Goal: Task Accomplishment & Management: Complete application form

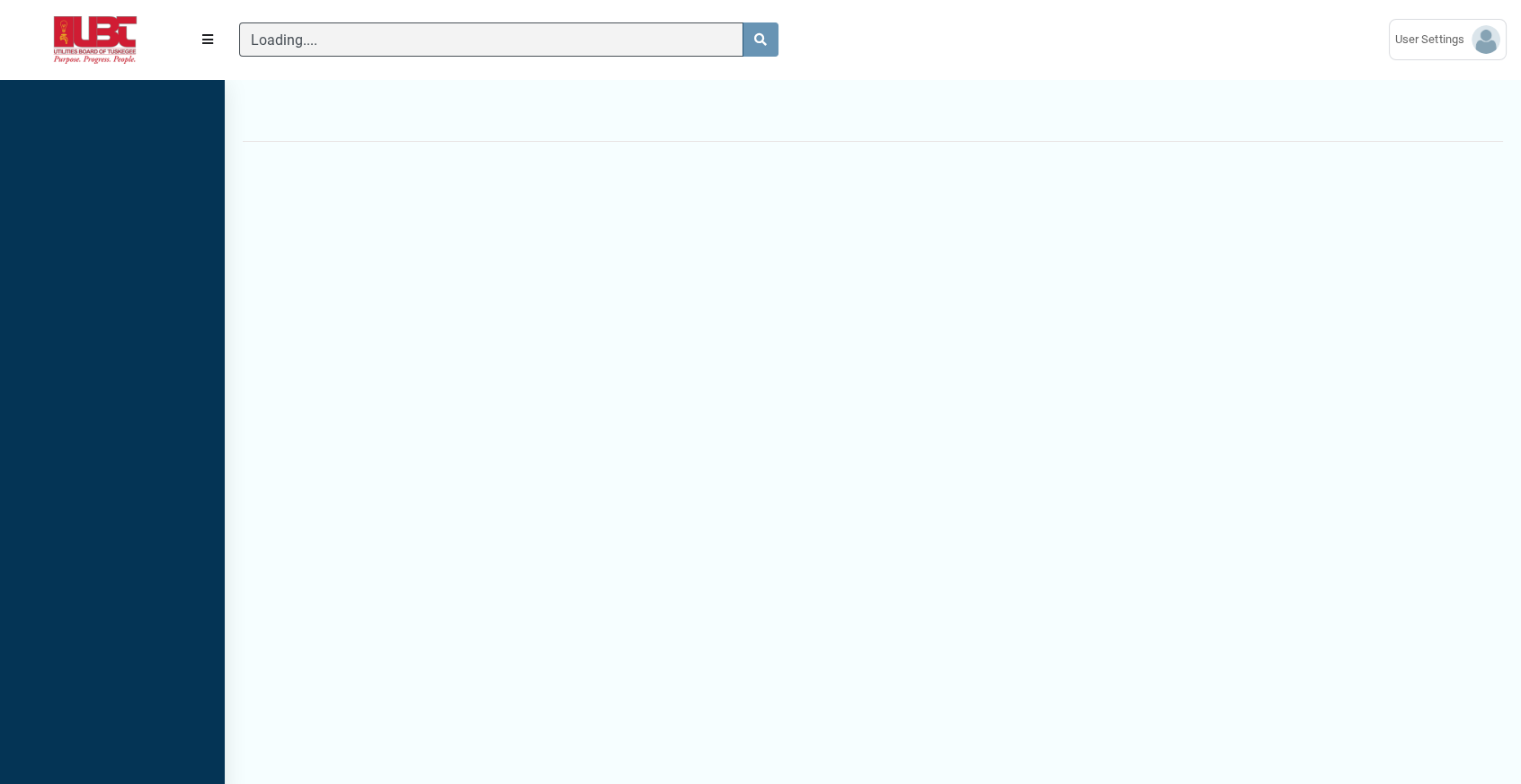
scroll to position [8, 0]
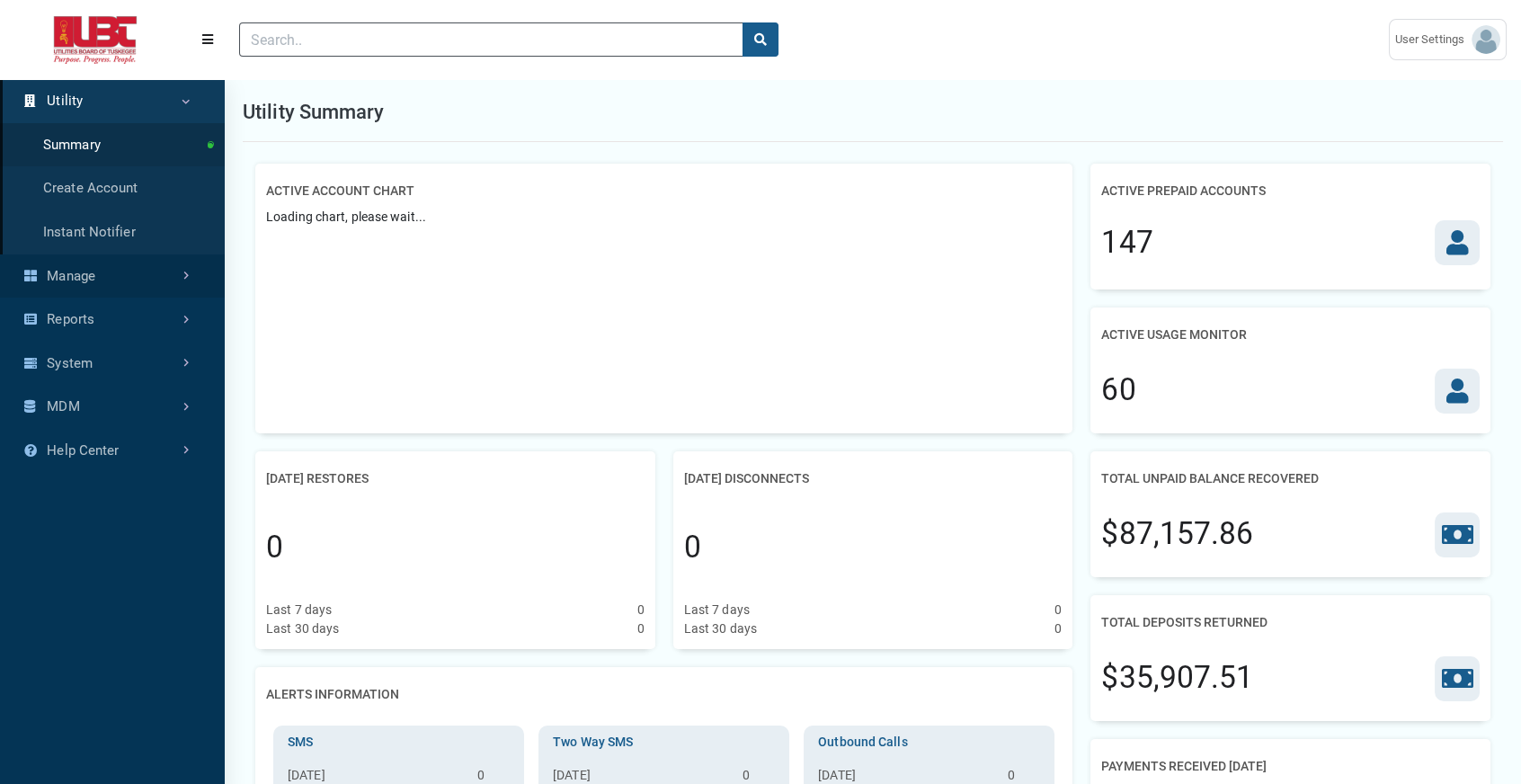
click at [174, 298] on link "Manage" at bounding box center [112, 277] width 225 height 45
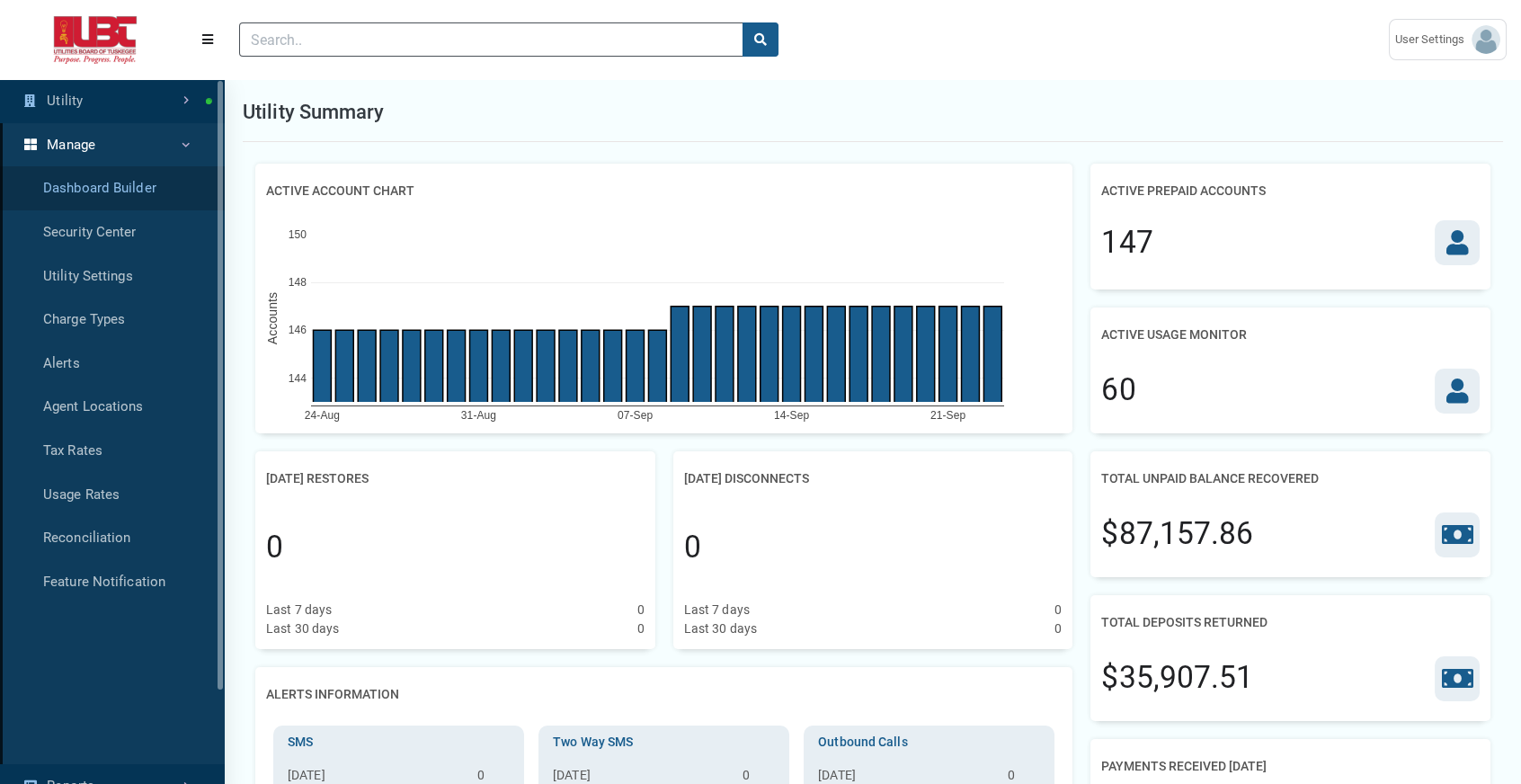
scroll to position [7, 0]
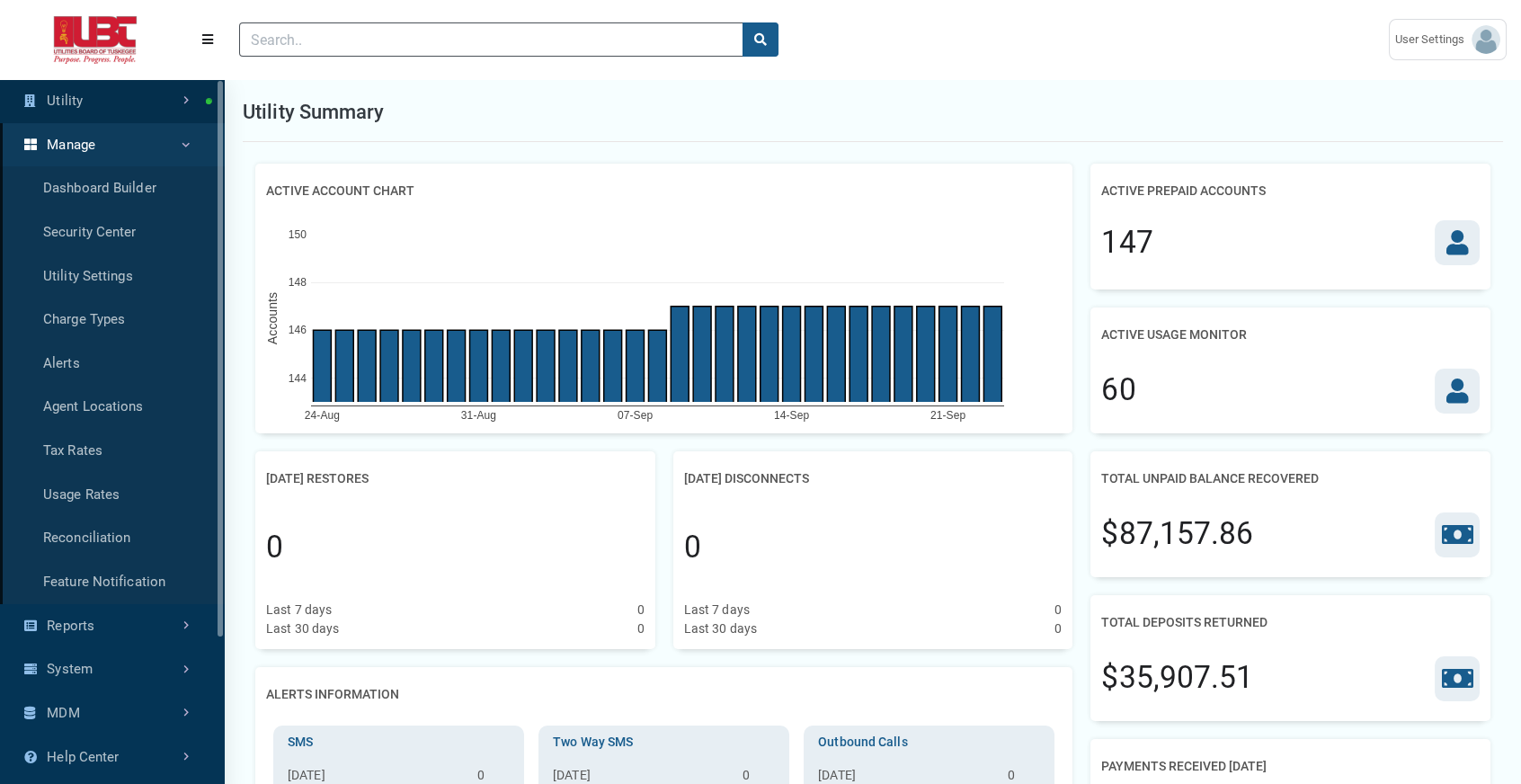
click at [145, 111] on link "Utility" at bounding box center [112, 102] width 225 height 45
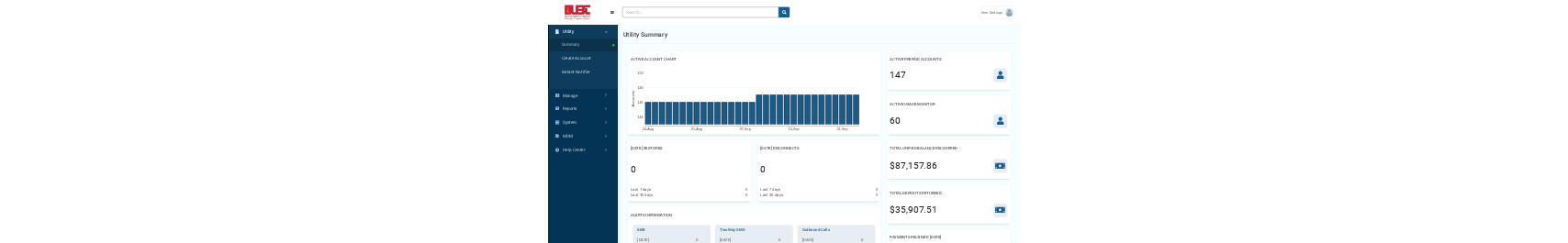
scroll to position [8, 0]
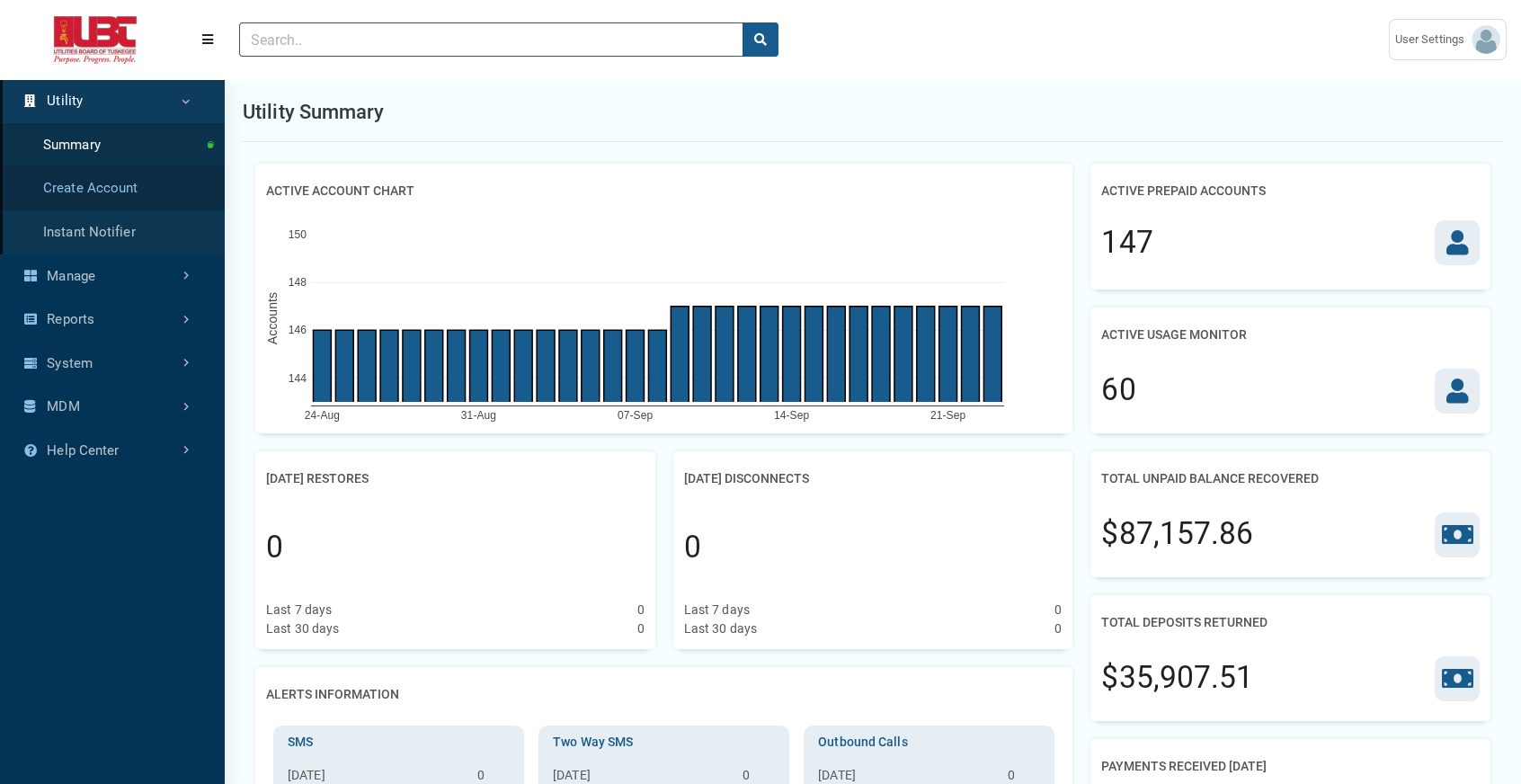
click at [133, 210] on link "Create Account" at bounding box center [112, 189] width 225 height 45
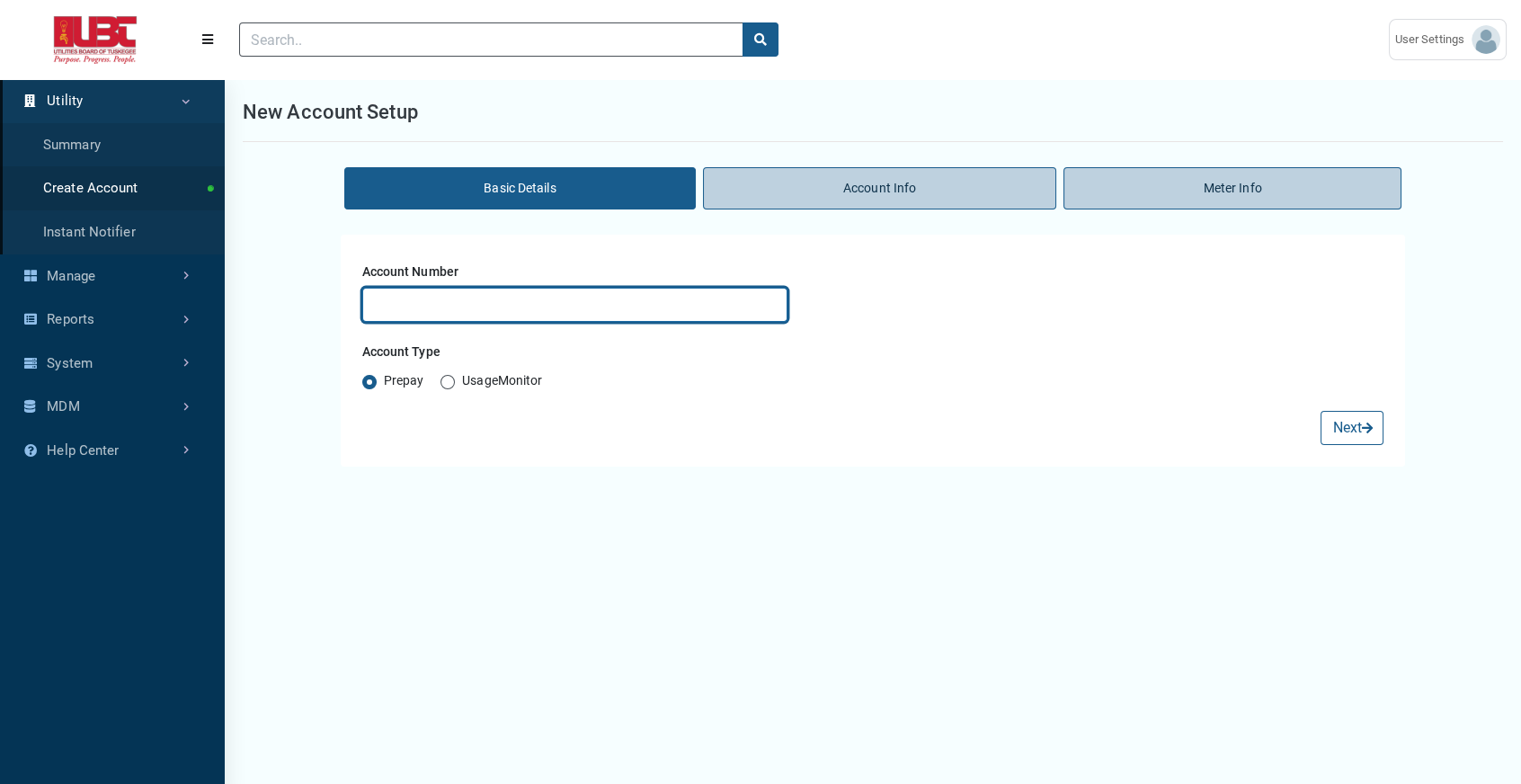
click at [577, 321] on input "text" at bounding box center [575, 304] width 426 height 34
type input "test332"
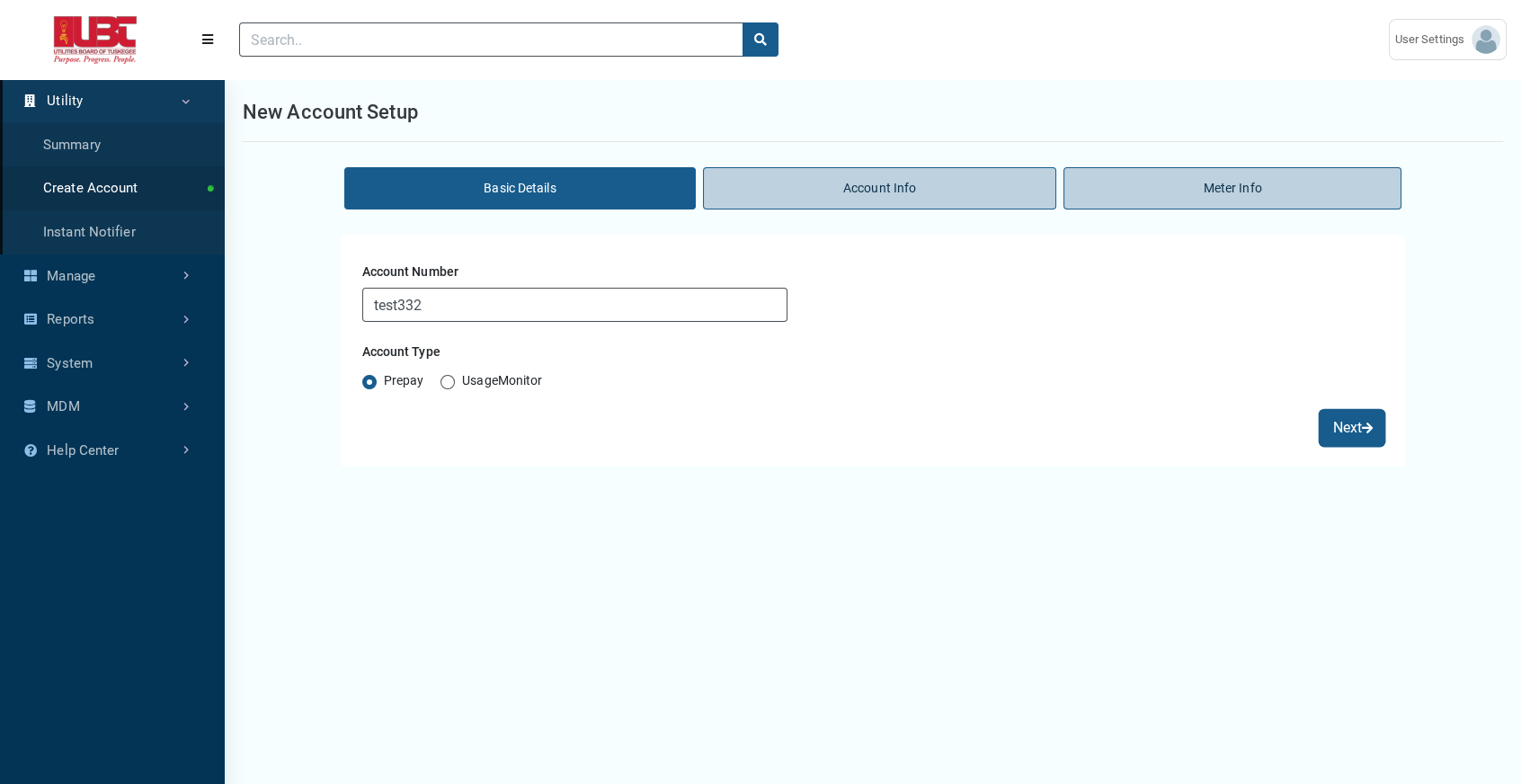
click at [1342, 445] on button "Next" at bounding box center [1352, 427] width 63 height 34
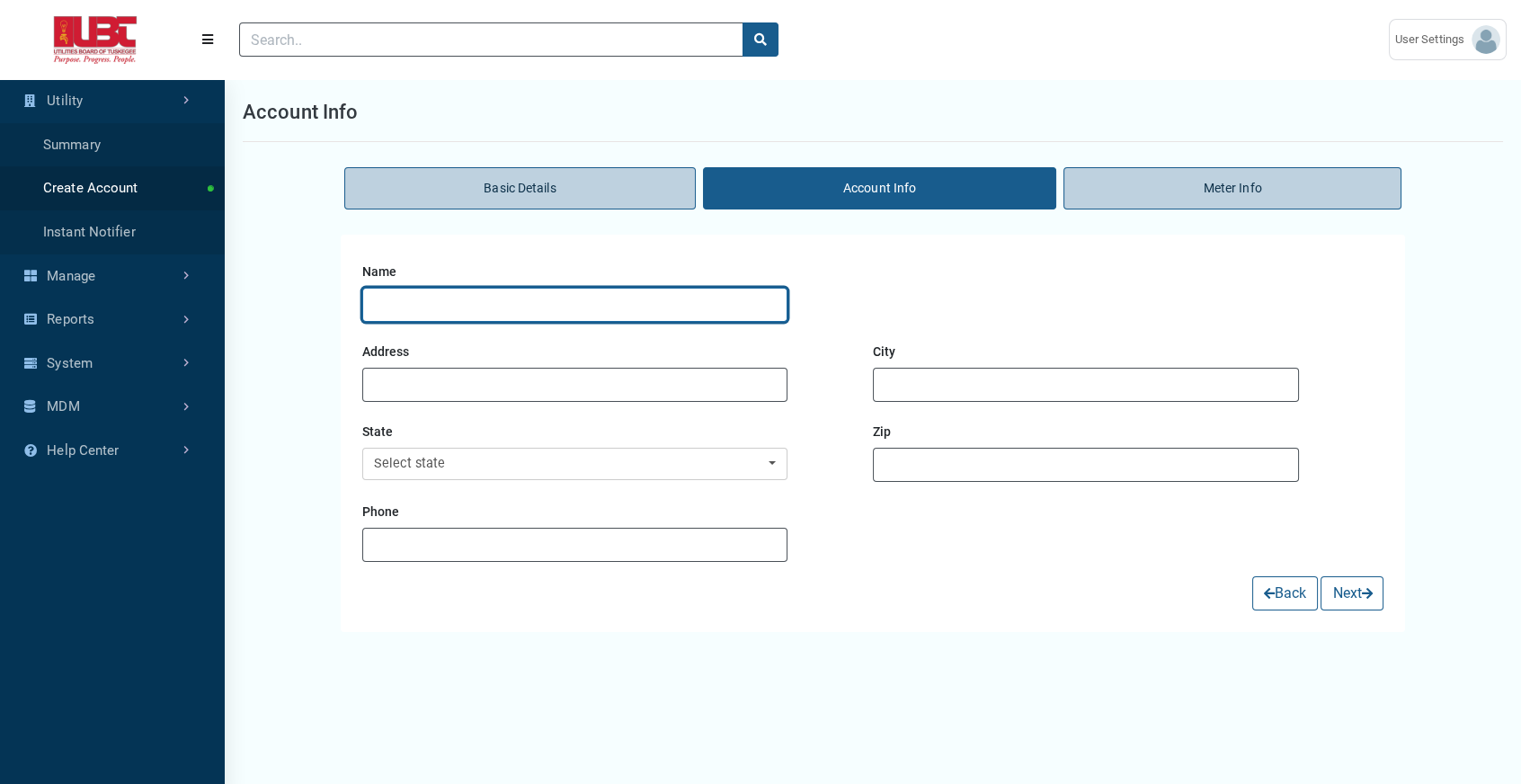
click at [483, 321] on input "text" at bounding box center [575, 304] width 426 height 34
type input "3232"
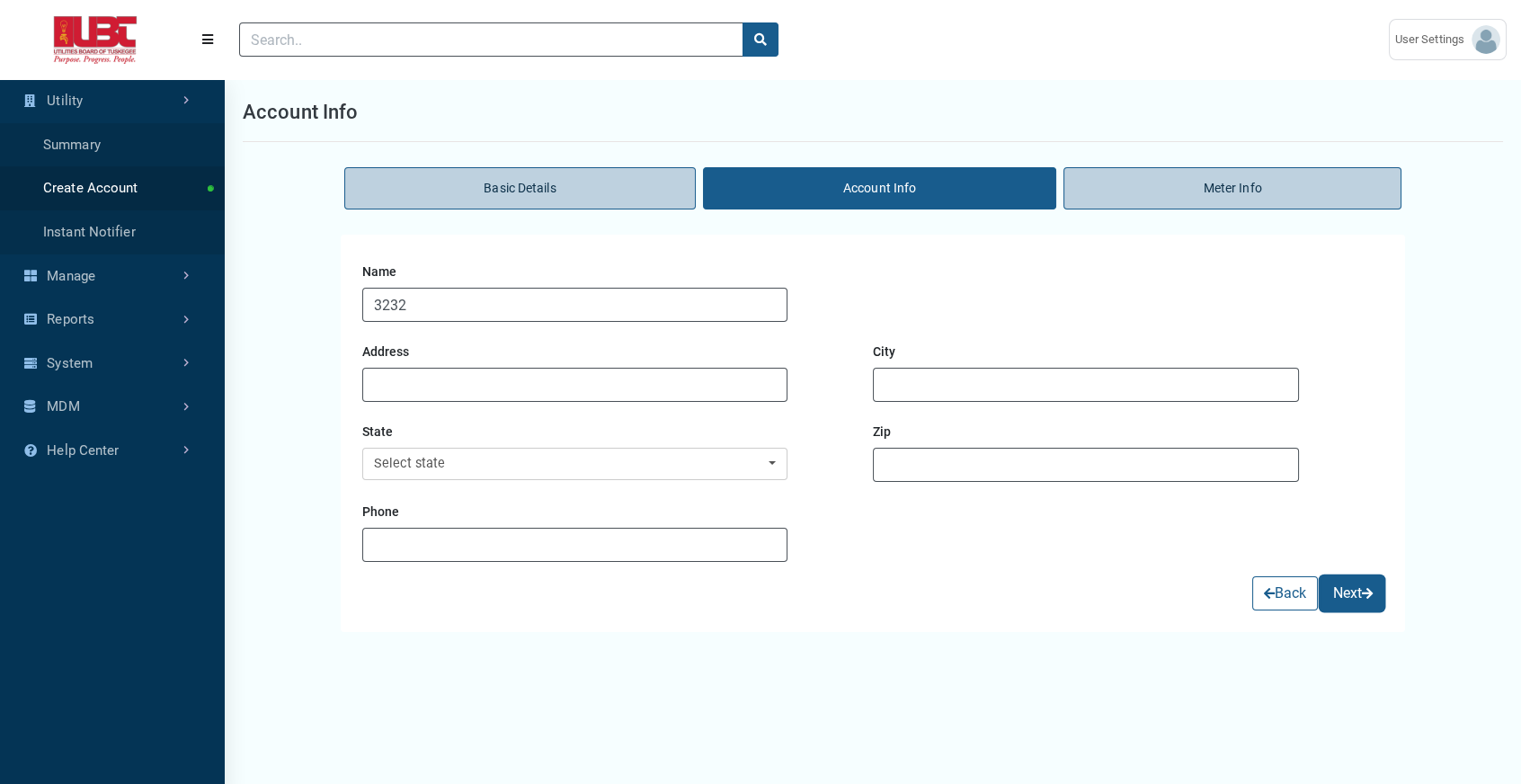
click at [1361, 599] on span "submit" at bounding box center [1366, 592] width 11 height 13
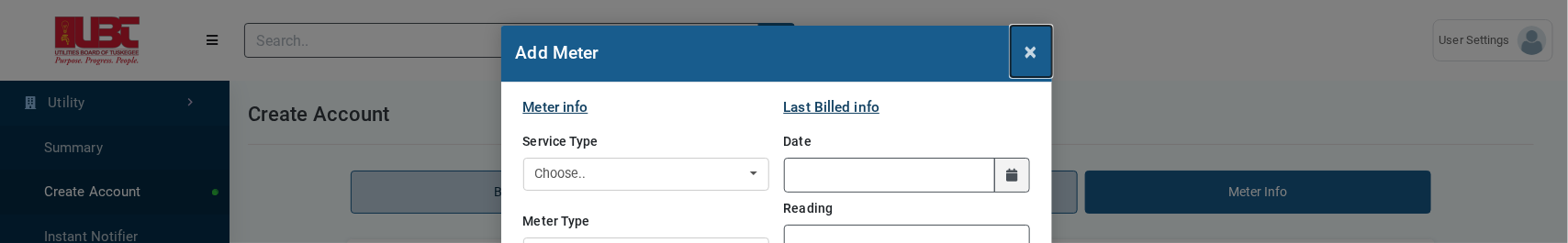
click at [1025, 64] on span "×" at bounding box center [1031, 51] width 12 height 26
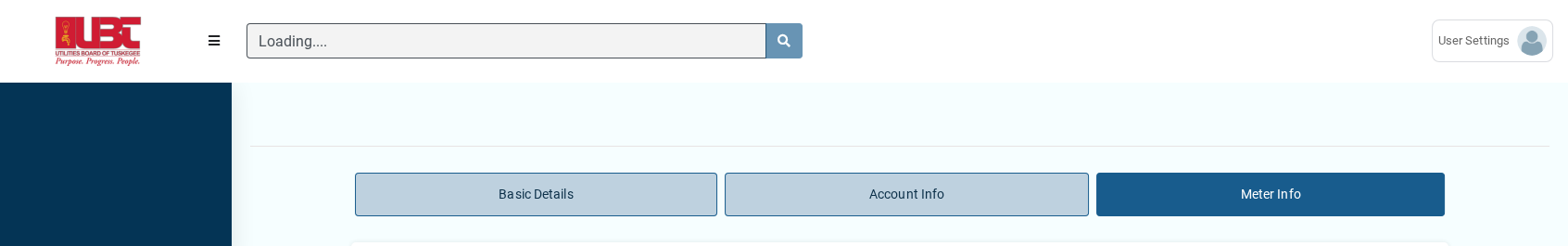
scroll to position [8, 0]
type input "0.00"
type input "50.00"
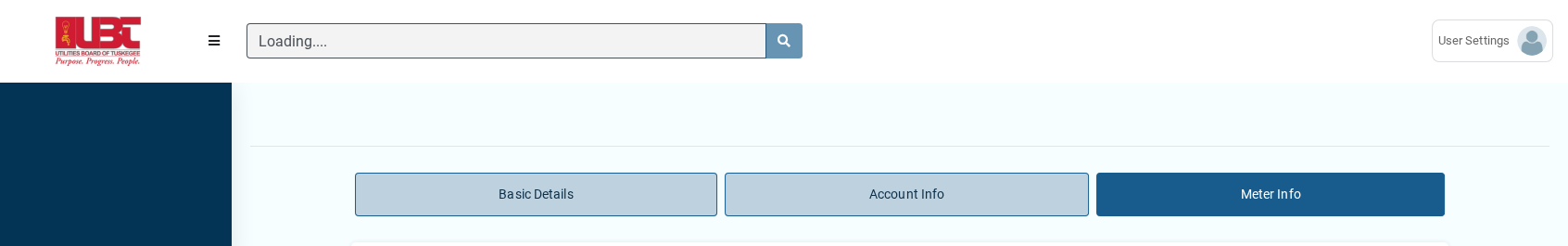
type input "0.00"
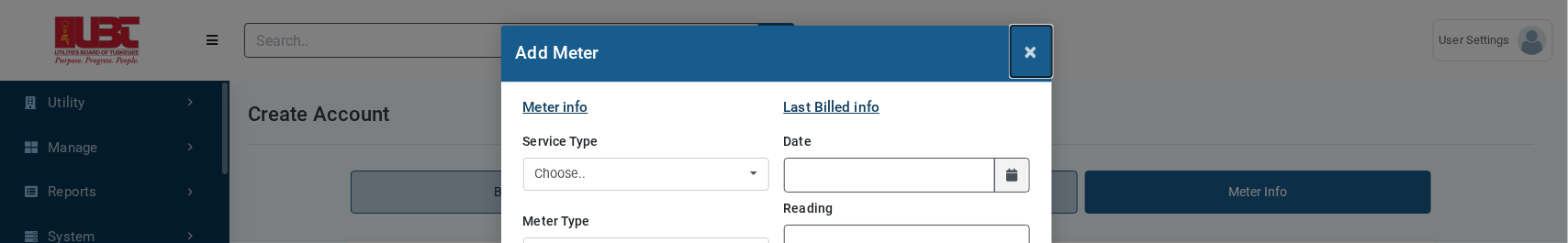
click at [1025, 64] on span "×" at bounding box center [1031, 51] width 12 height 26
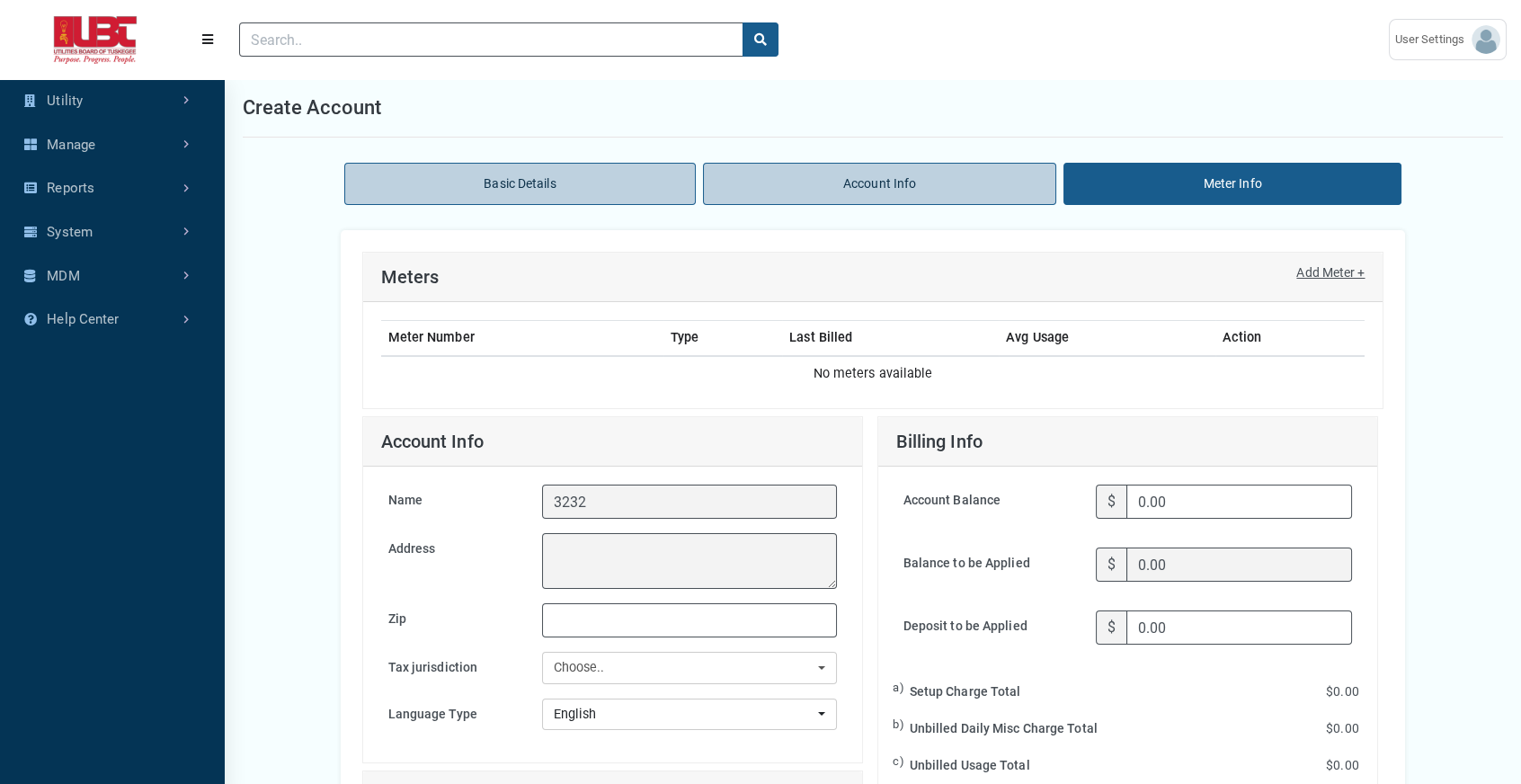
scroll to position [0, 0]
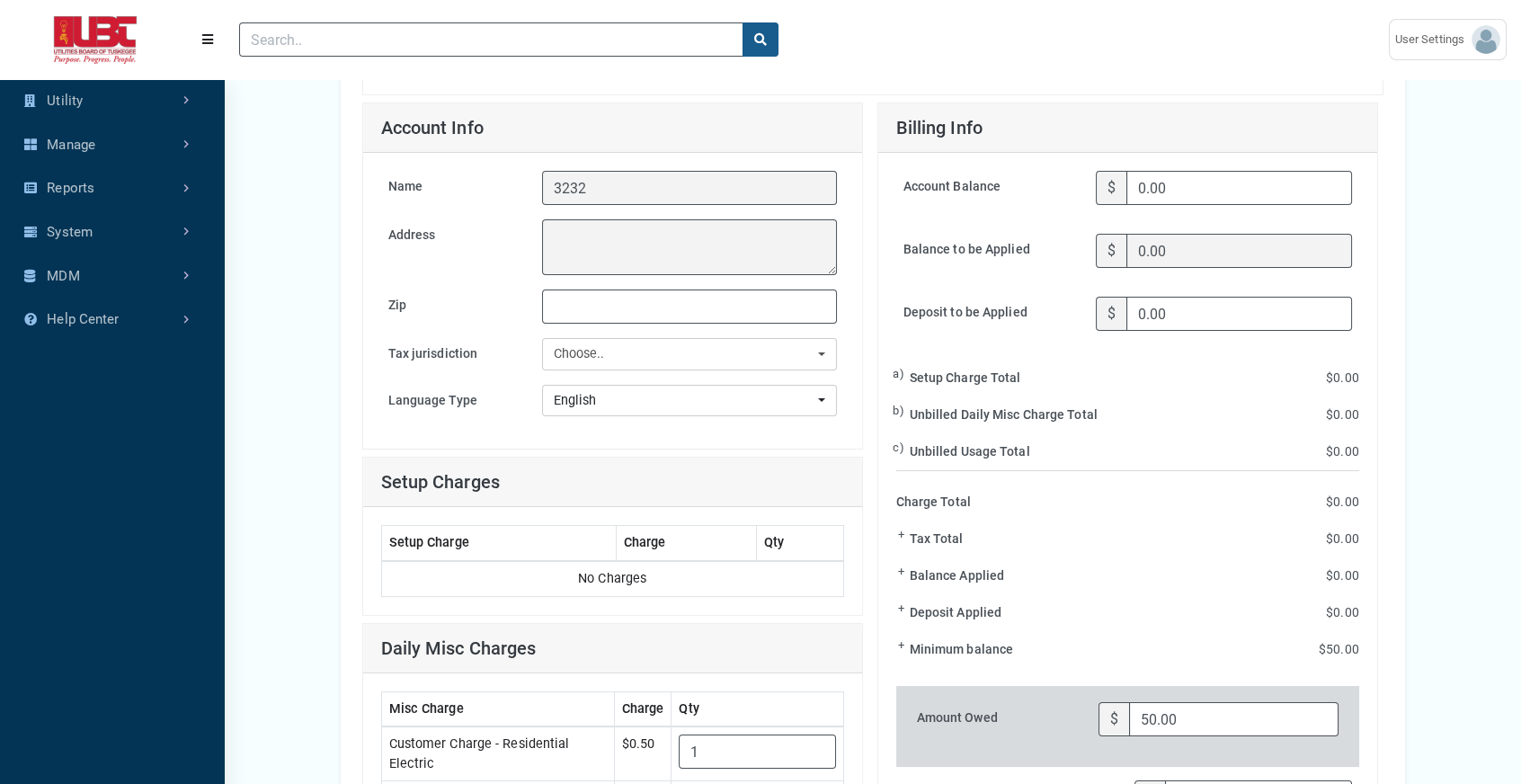
scroll to position [359, 0]
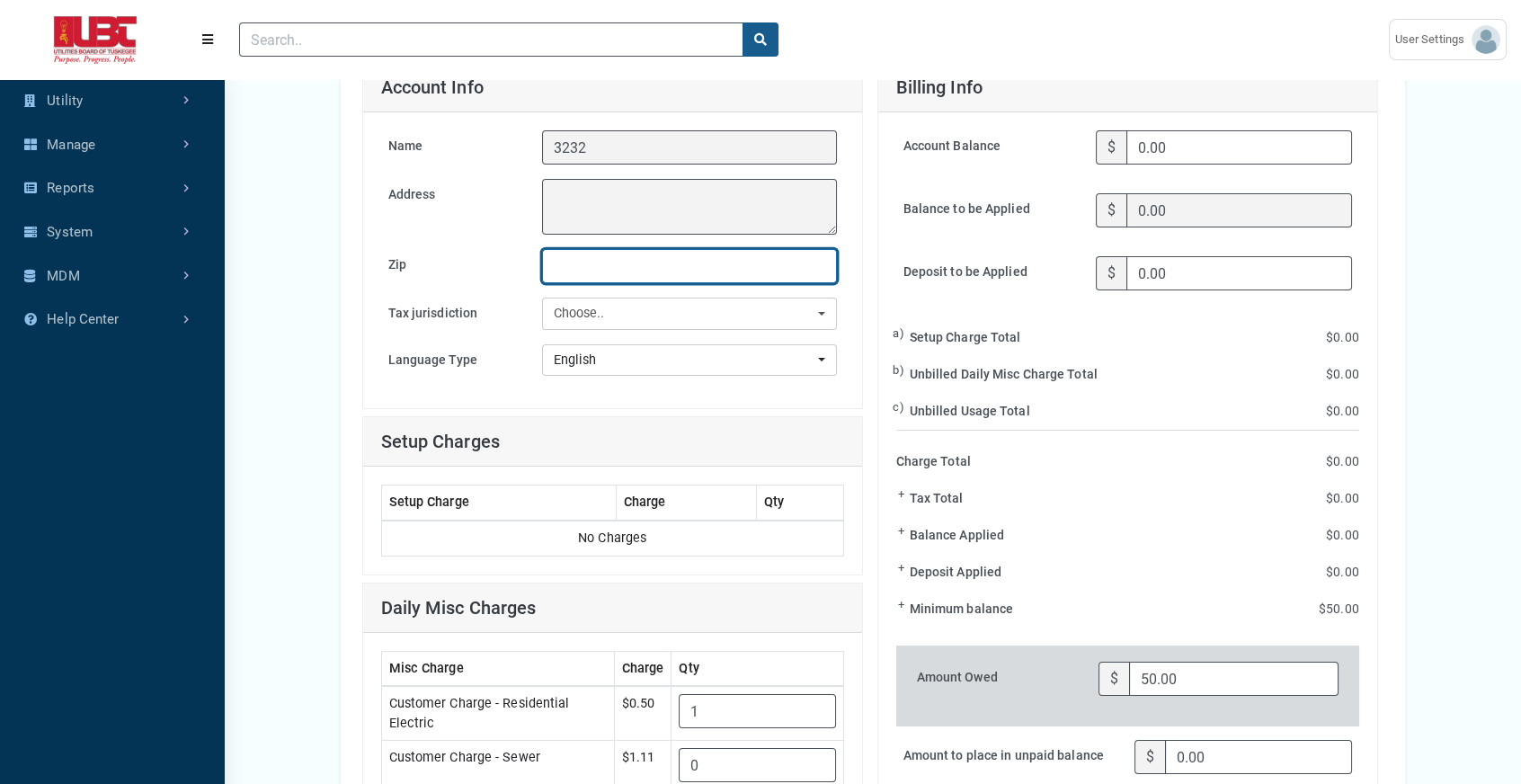
click at [594, 237] on input "Zip" at bounding box center [689, 265] width 294 height 34
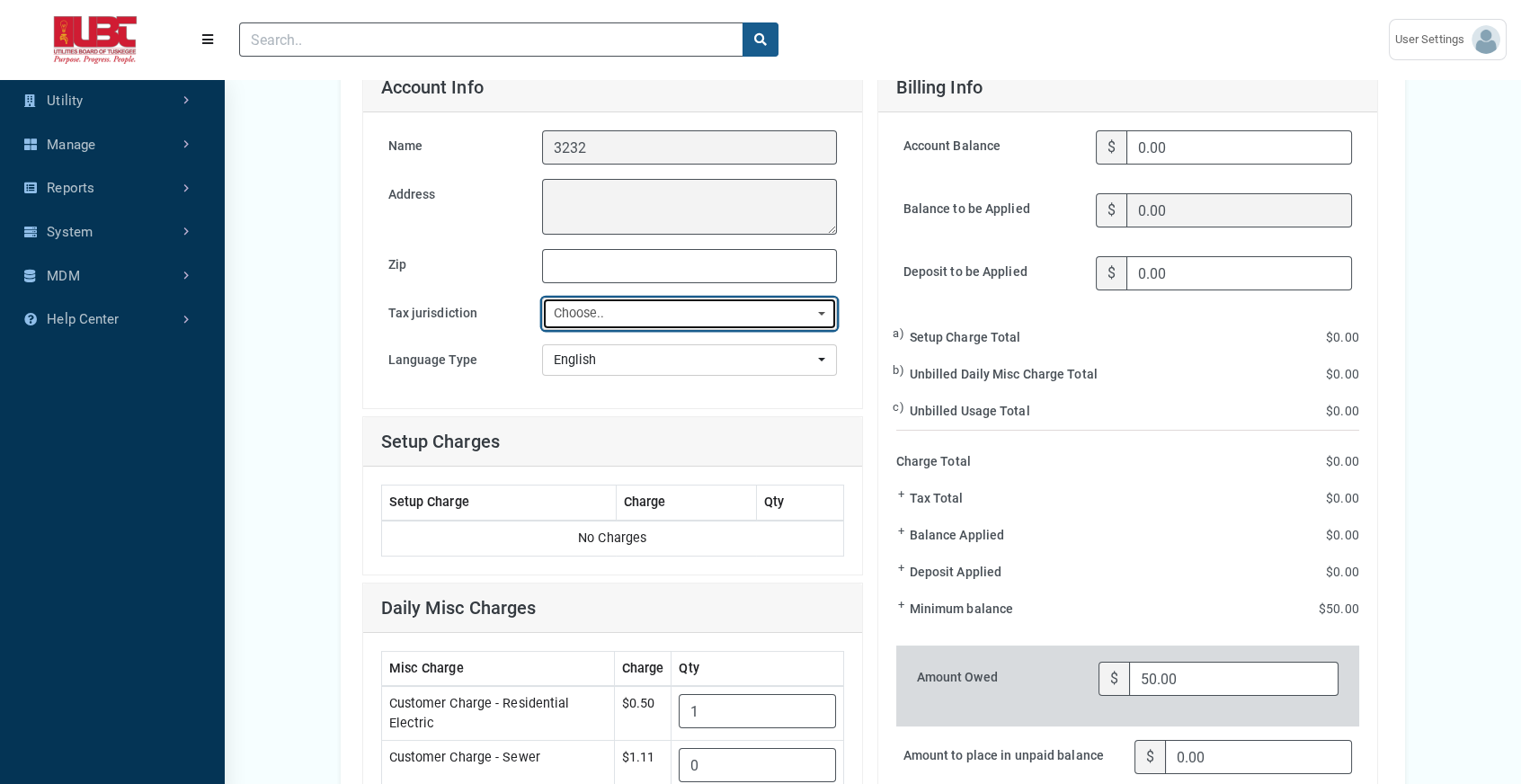
click at [805, 237] on button "Choose.." at bounding box center [689, 313] width 294 height 32
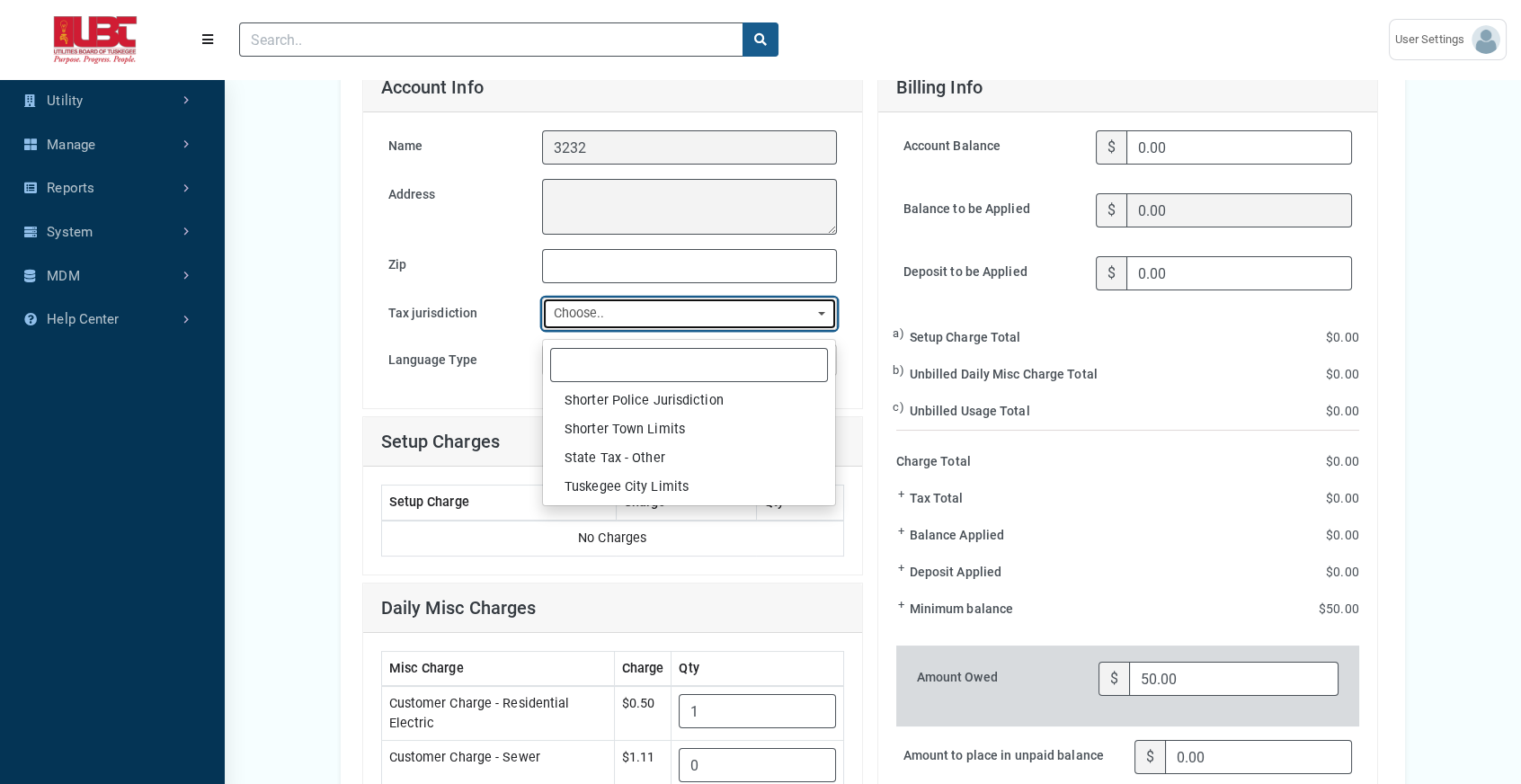
click at [805, 237] on button "Choose.." at bounding box center [689, 313] width 294 height 32
